Goal: Task Accomplishment & Management: Complete application form

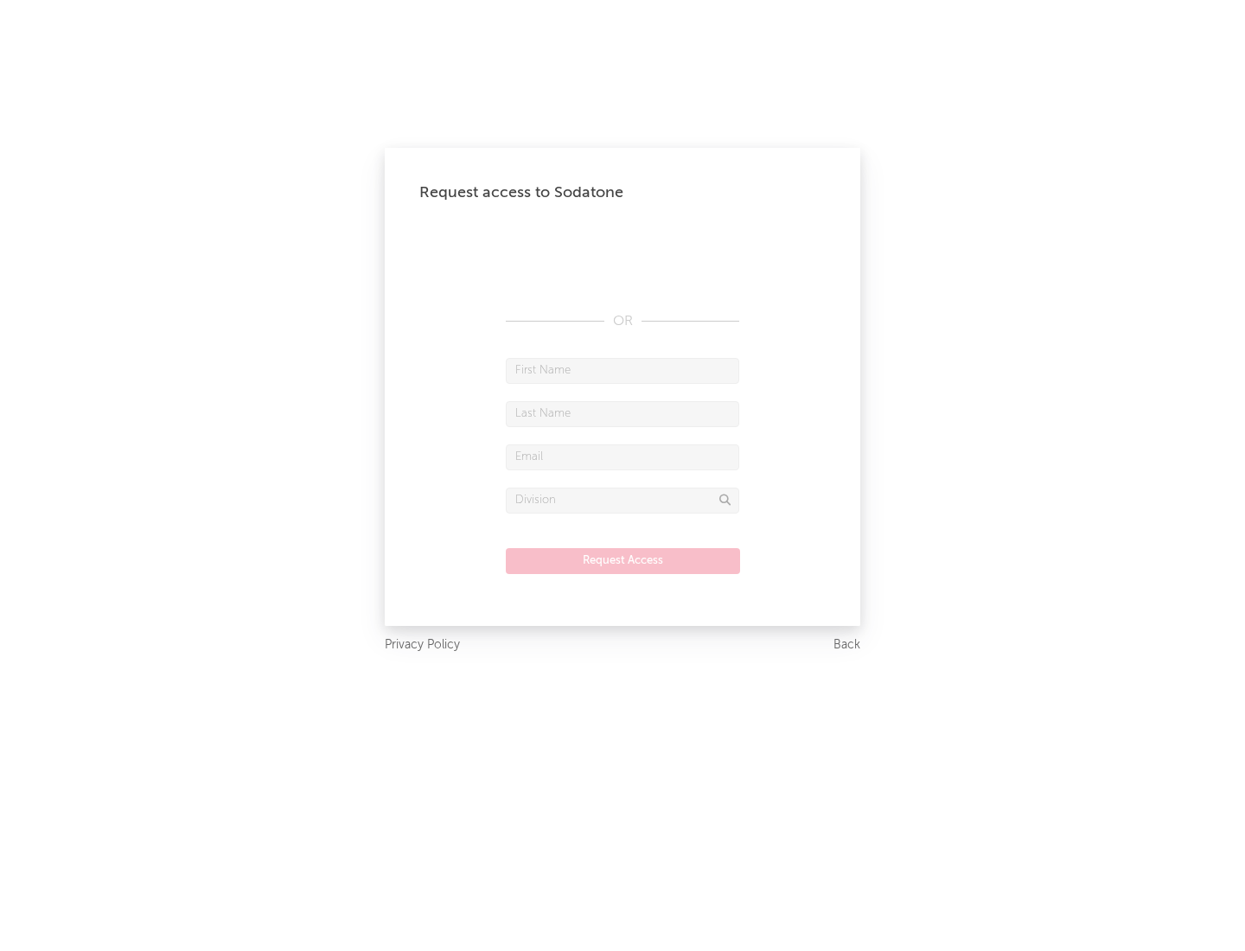
click at [623, 370] on input "text" at bounding box center [622, 371] width 233 height 26
type input "[PERSON_NAME]"
click at [623, 413] on input "text" at bounding box center [622, 414] width 233 height 26
type input "[PERSON_NAME]"
click at [623, 457] on input "text" at bounding box center [622, 457] width 233 height 26
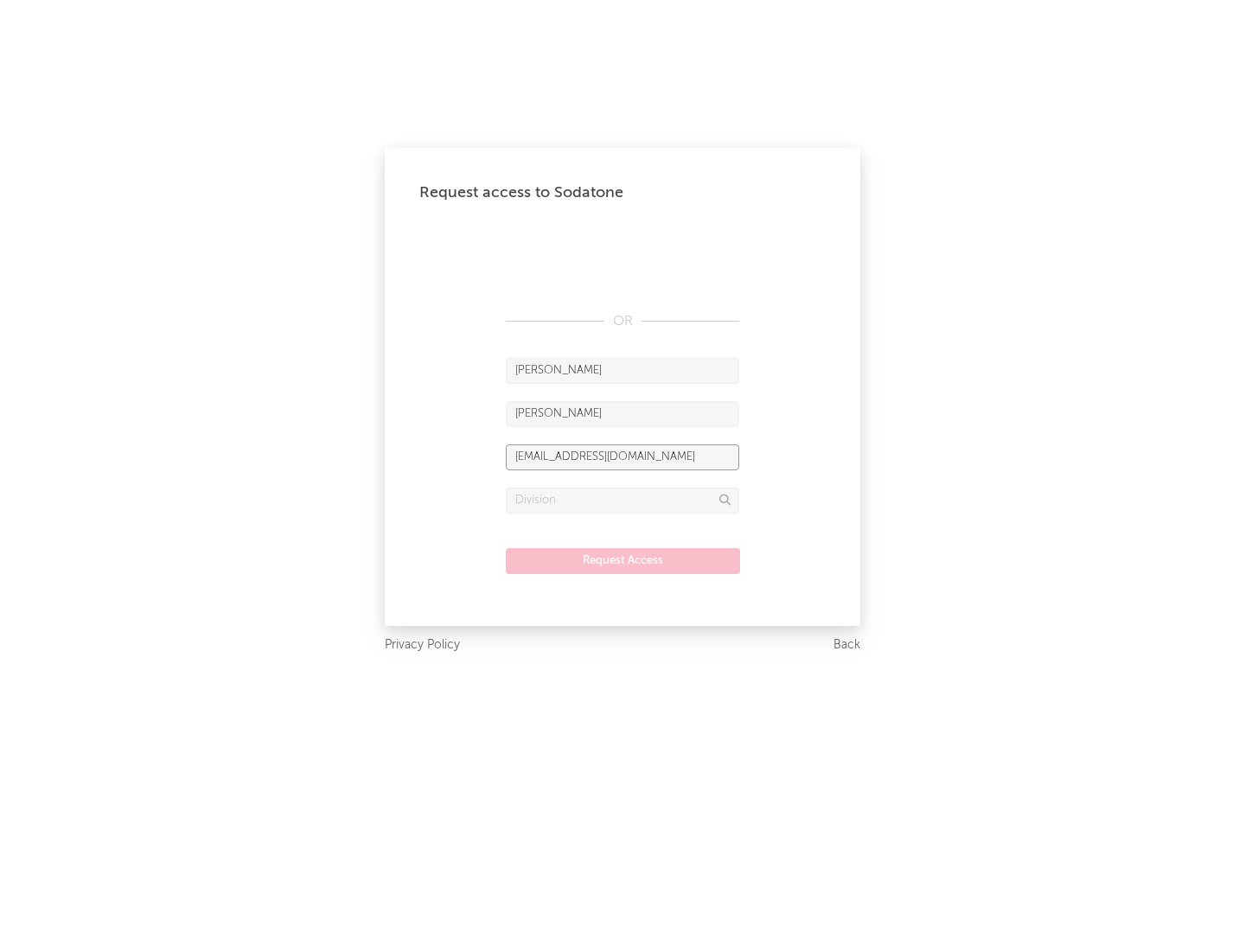
type input "[EMAIL_ADDRESS][DOMAIN_NAME]"
click at [623, 500] on input "text" at bounding box center [622, 501] width 233 height 26
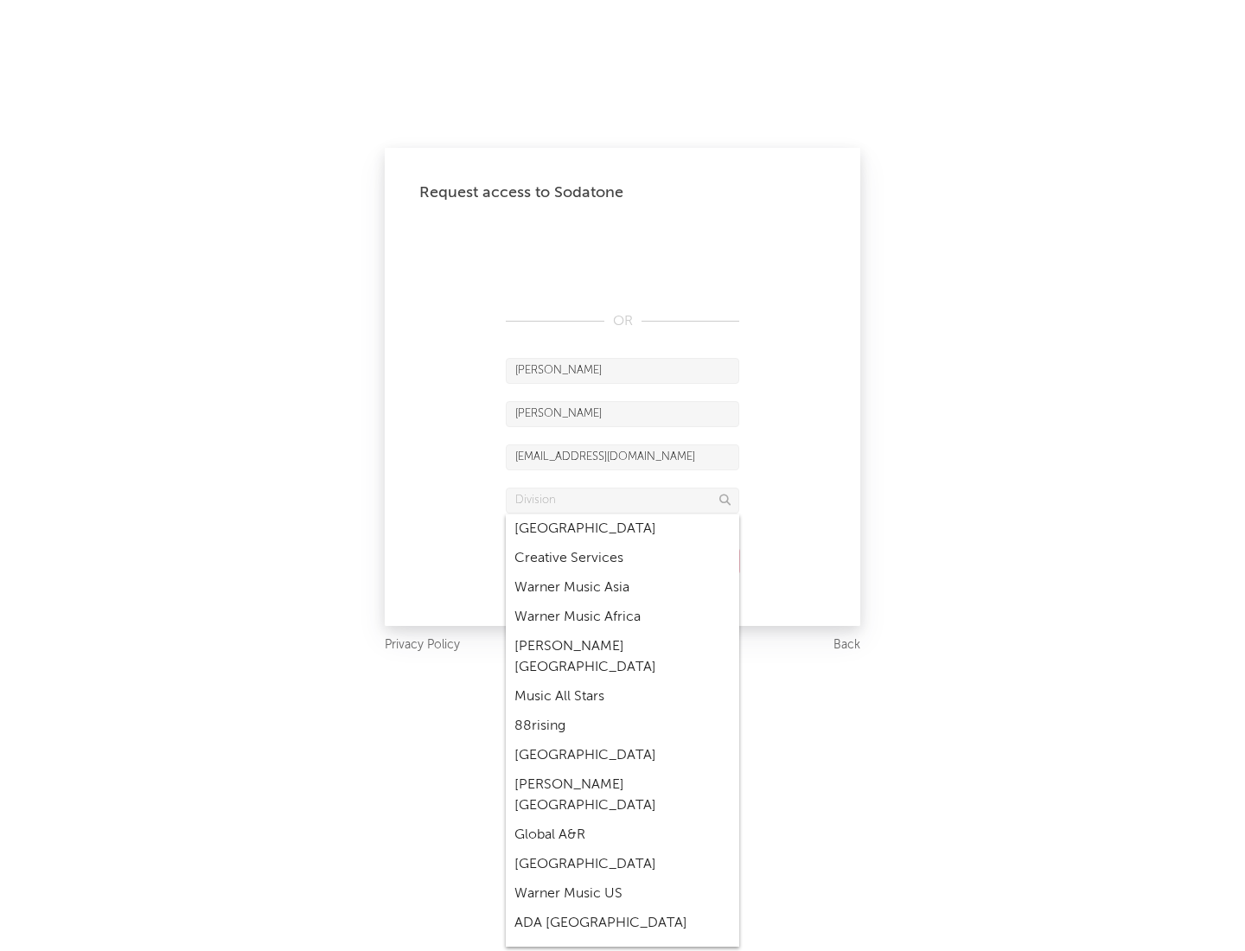
click at [623, 682] on div "Music All Stars" at bounding box center [622, 696] width 233 height 29
type input "Music All Stars"
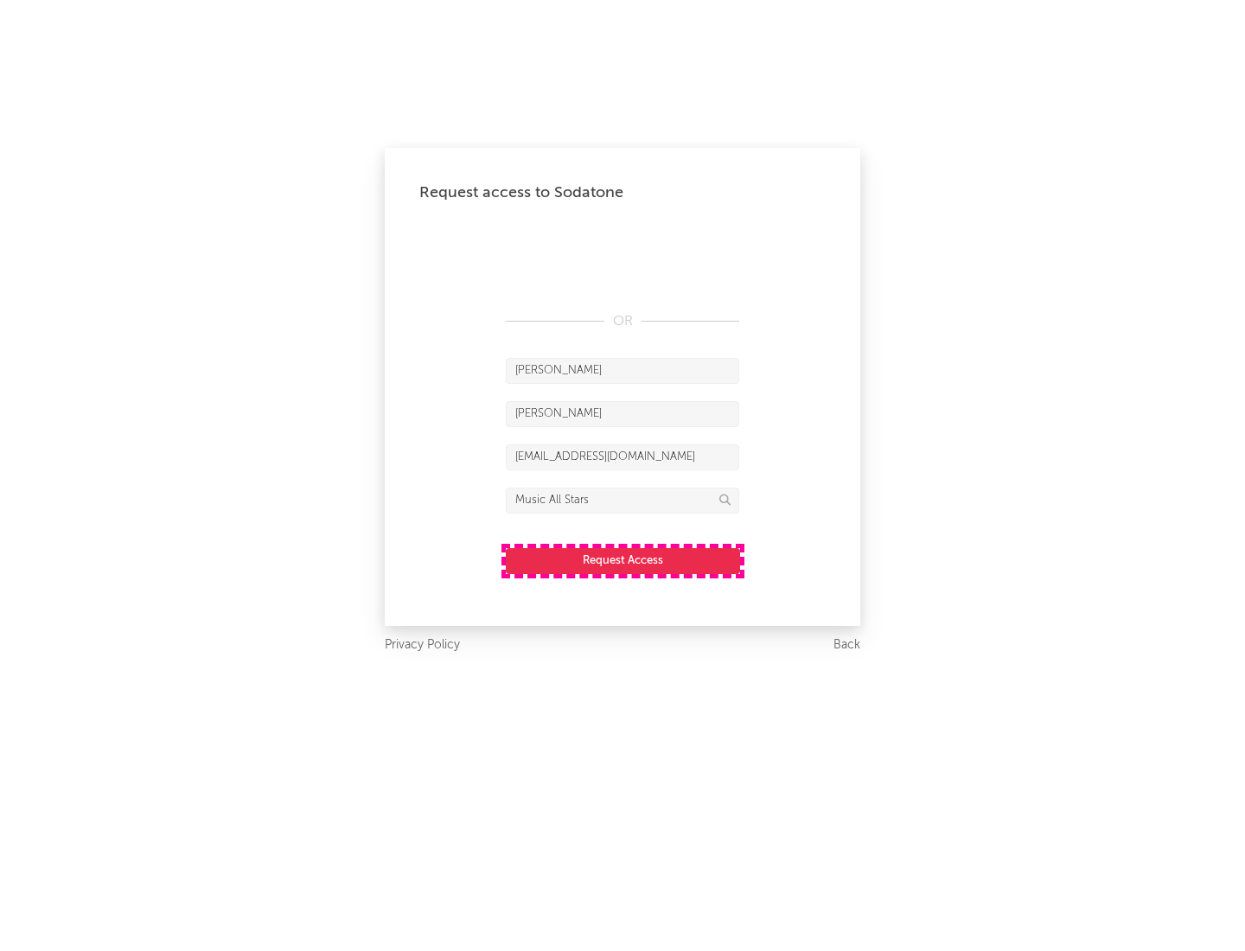
click at [623, 560] on button "Request Access" at bounding box center [623, 561] width 234 height 26
